Goal: Obtain resource: Obtain resource

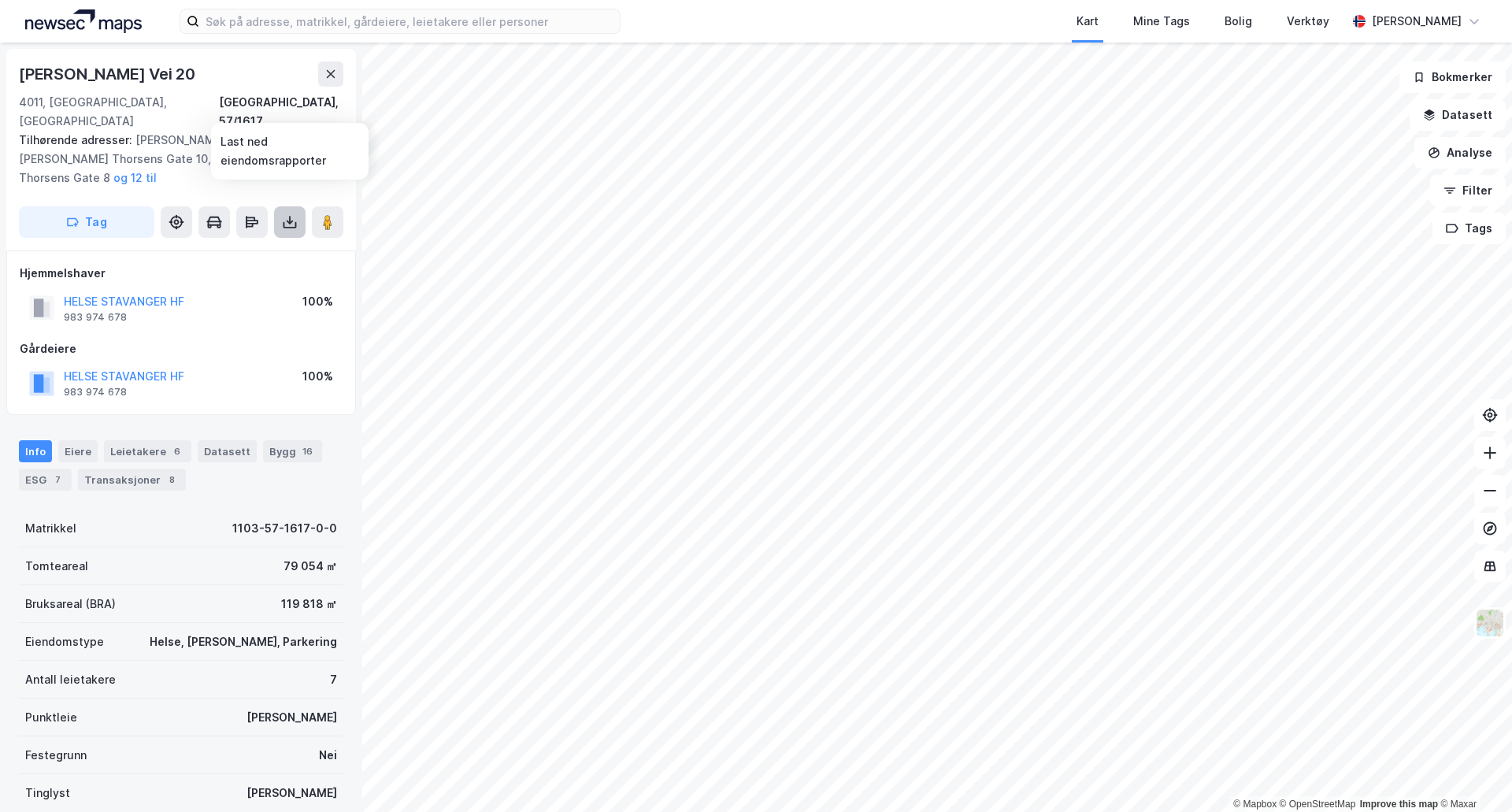
click at [289, 214] on icon at bounding box center [290, 222] width 16 height 16
click at [239, 266] on div "Last ned matrikkelrapport" at bounding box center [222, 279] width 168 height 25
click at [1491, 461] on button at bounding box center [1489, 452] width 31 height 31
click at [1484, 458] on icon at bounding box center [1489, 452] width 16 height 16
